Goal: Information Seeking & Learning: Learn about a topic

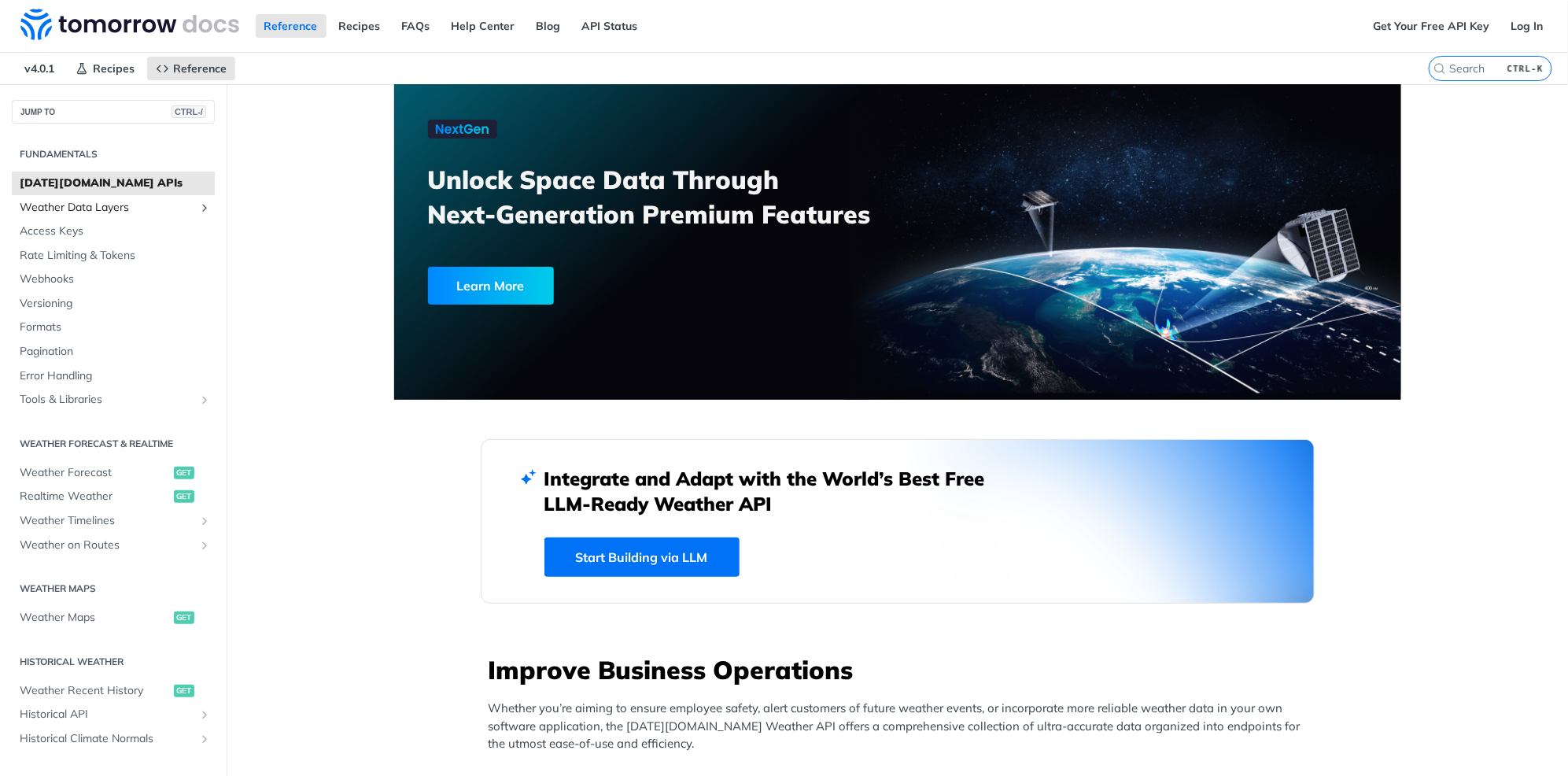
click at [97, 208] on span "Weather Data Layers" at bounding box center [107, 208] width 174 height 16
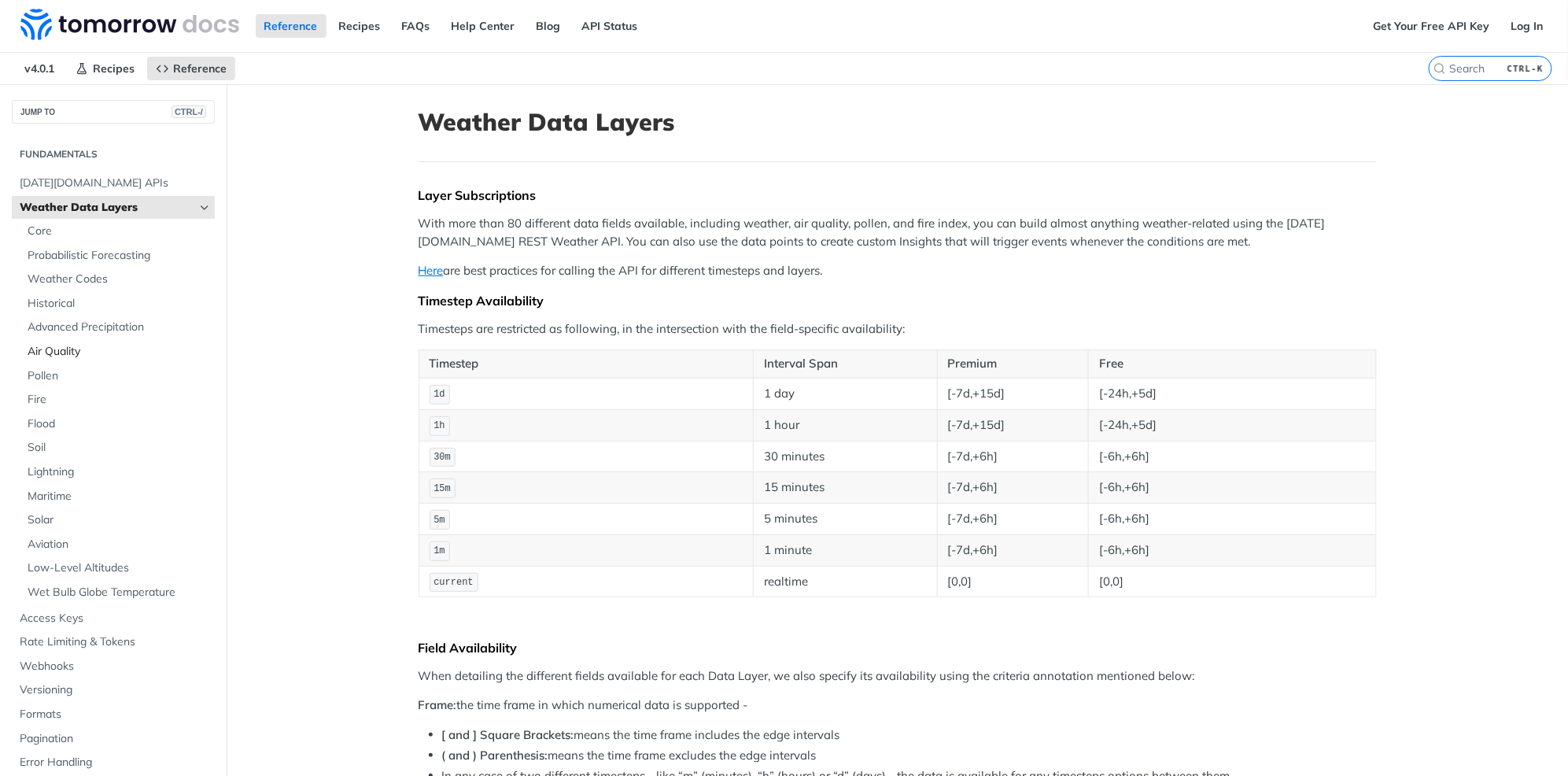
click at [63, 349] on span "Air Quality" at bounding box center [119, 352] width 183 height 16
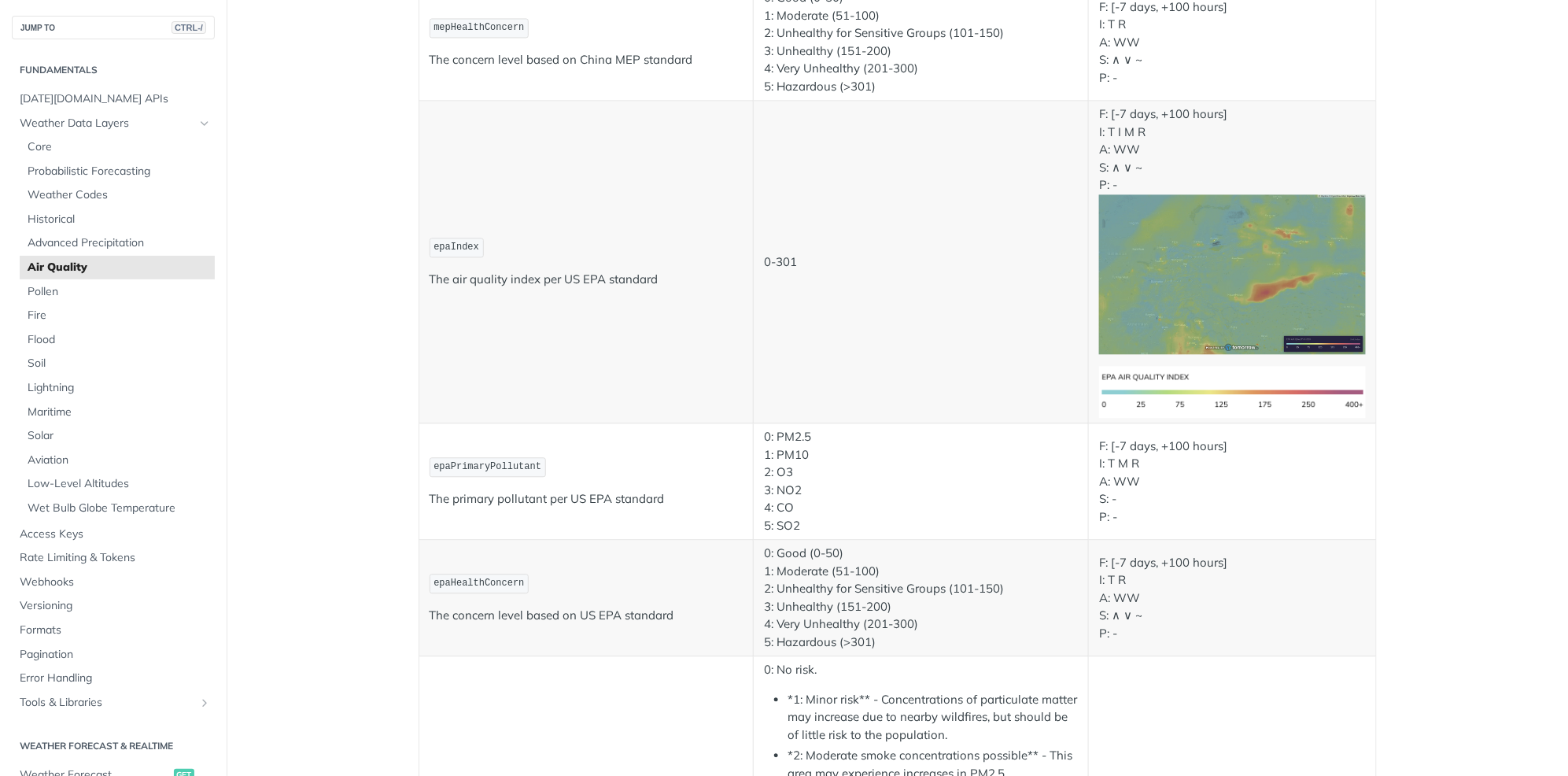
scroll to position [1574, 0]
